Goal: Find specific page/section: Find specific page/section

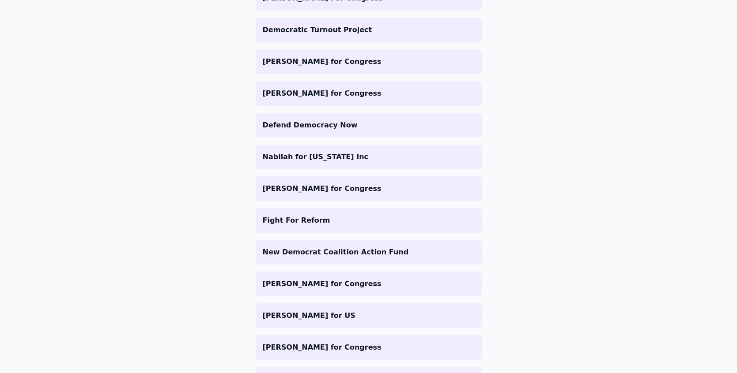
scroll to position [1065, 0]
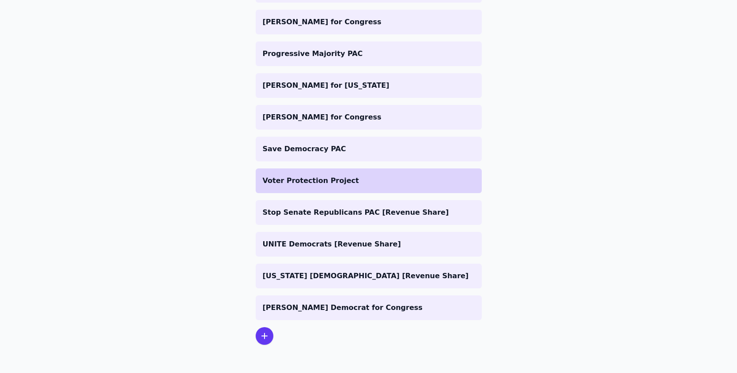
click at [353, 186] on li "Voter Protection Project" at bounding box center [369, 181] width 226 height 25
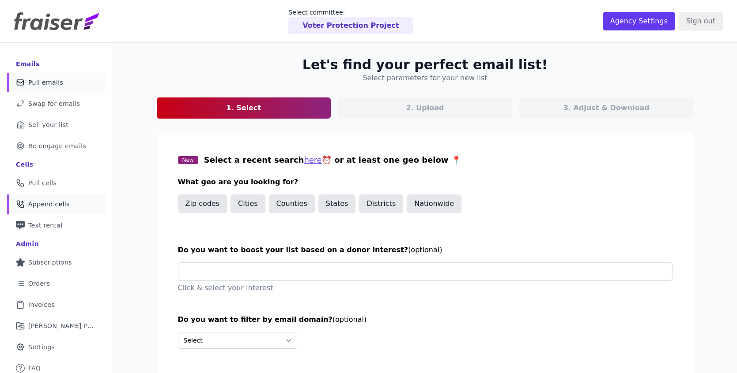
scroll to position [43, 0]
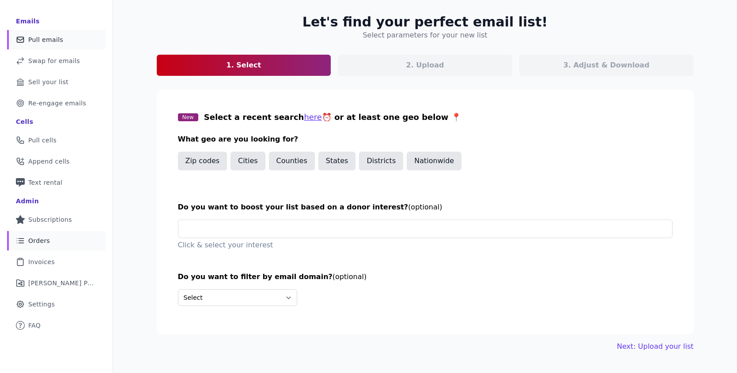
click at [48, 241] on span "Orders" at bounding box center [39, 241] width 22 height 9
